Goal: Information Seeking & Learning: Find contact information

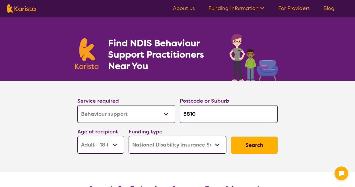
select select "Behaviour support"
select select "AD"
select select "NDIS"
select select "Behaviour support"
select select "AD"
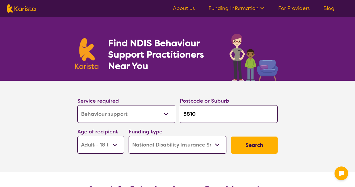
select select "NDIS"
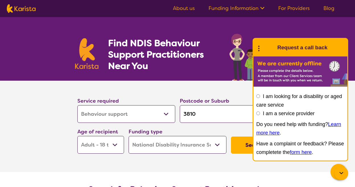
click at [221, 112] on input "3810" at bounding box center [229, 114] width 98 height 18
type input "381"
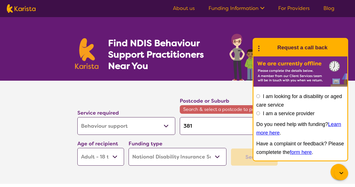
type input "38"
type input "3"
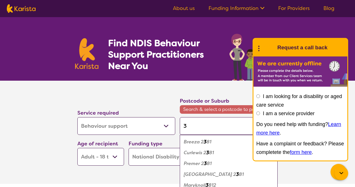
type input "30"
type input "301"
type input "3016"
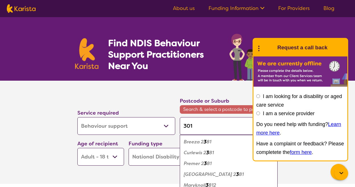
type input "3016"
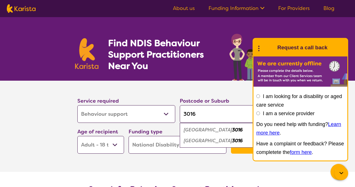
type input "3016"
click at [208, 127] on em "[GEOGRAPHIC_DATA]" at bounding box center [208, 130] width 48 height 6
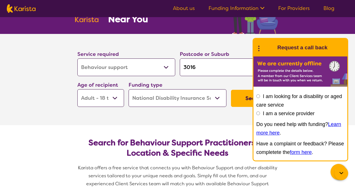
scroll to position [57, 0]
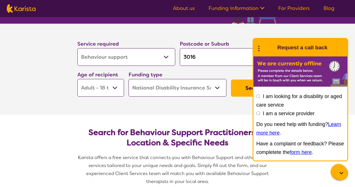
click at [250, 92] on button "Search" at bounding box center [254, 87] width 47 height 17
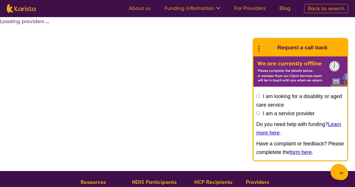
select select "by_score"
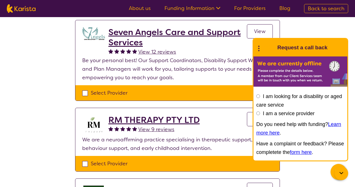
scroll to position [85, 0]
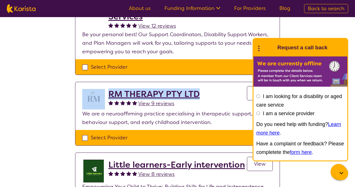
drag, startPoint x: 54, startPoint y: 94, endPoint x: 200, endPoint y: 91, distance: 146.0
copy div "RM THERAPY PTY LTD"
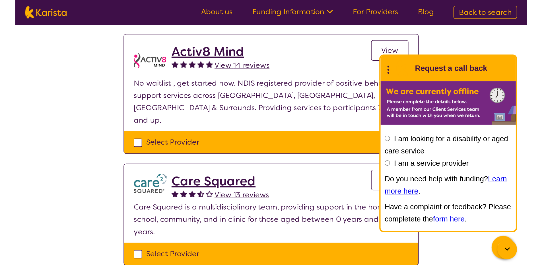
scroll to position [455, 0]
